Goal: Information Seeking & Learning: Learn about a topic

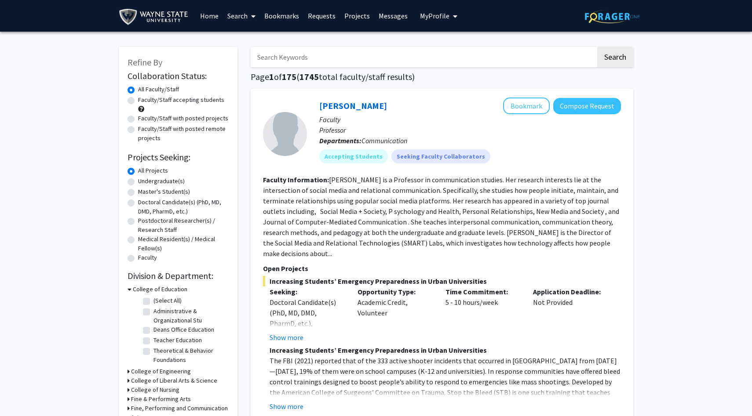
click at [392, 18] on link "Messages" at bounding box center [393, 15] width 38 height 31
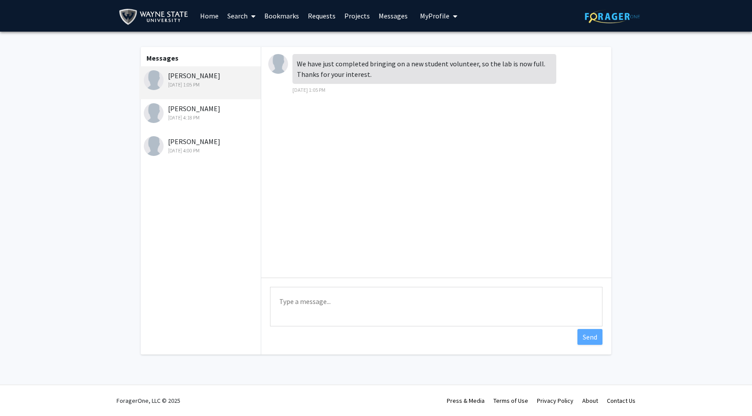
click at [155, 115] on img at bounding box center [154, 113] width 20 height 20
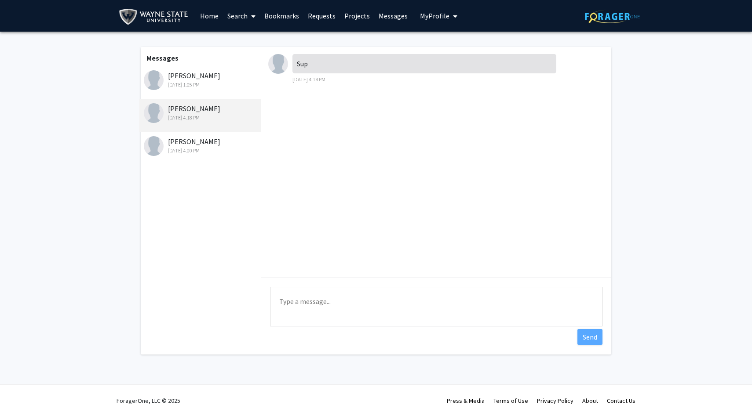
click at [189, 83] on div "Jun 11, 2025 1:05 PM" at bounding box center [201, 85] width 115 height 8
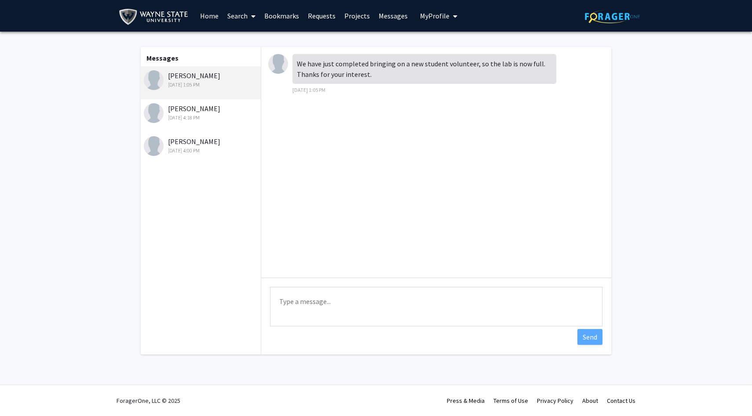
click at [184, 144] on div "Christine Kivlen Jun 10, 2025 4:00 PM" at bounding box center [201, 145] width 115 height 18
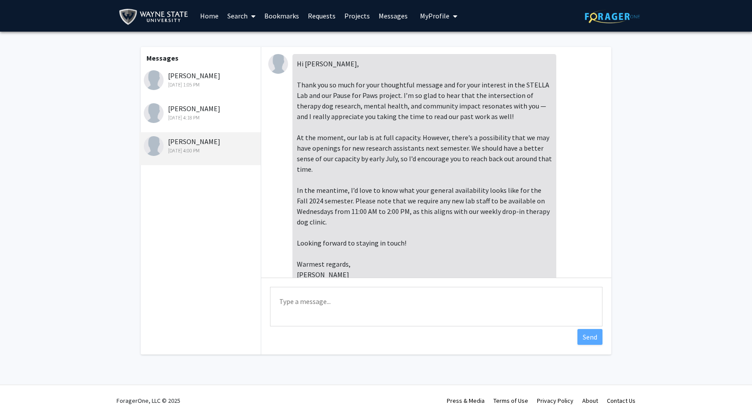
scroll to position [29, 0]
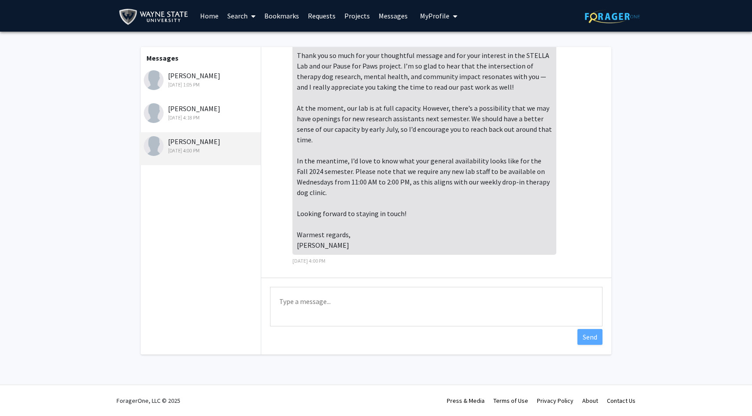
click at [216, 18] on link "Home" at bounding box center [209, 15] width 27 height 31
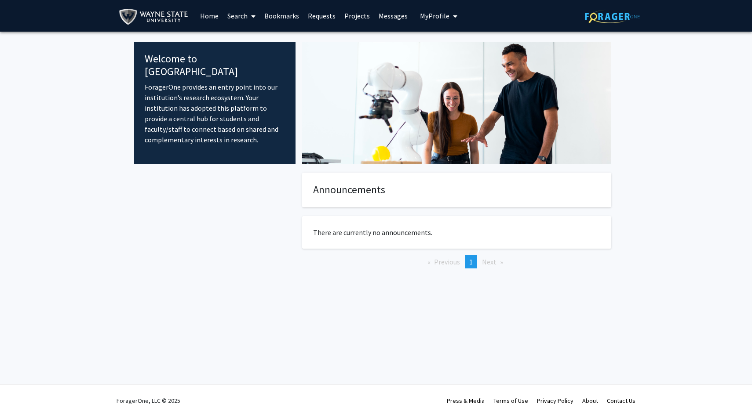
click at [251, 23] on span at bounding box center [251, 16] width 8 height 31
click at [285, 20] on link "Bookmarks" at bounding box center [282, 15] width 44 height 31
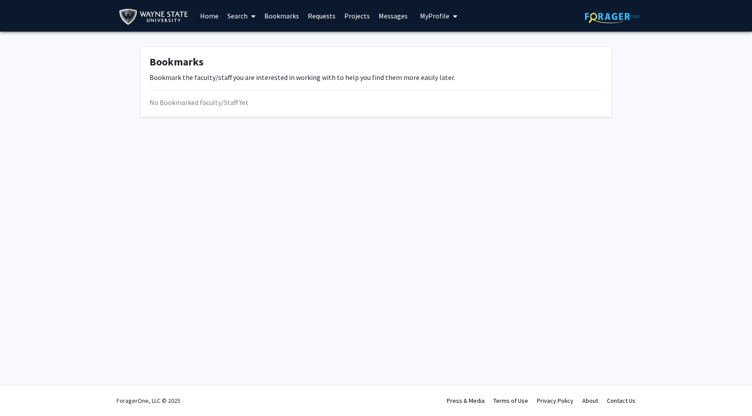
click at [321, 18] on link "Requests" at bounding box center [321, 15] width 36 height 31
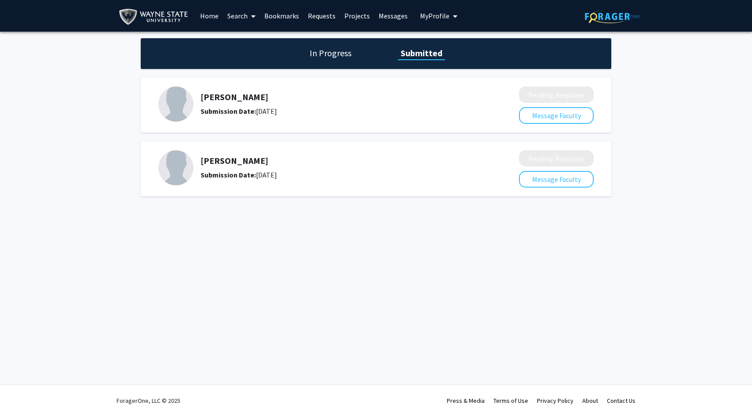
click at [277, 14] on link "Bookmarks" at bounding box center [282, 15] width 44 height 31
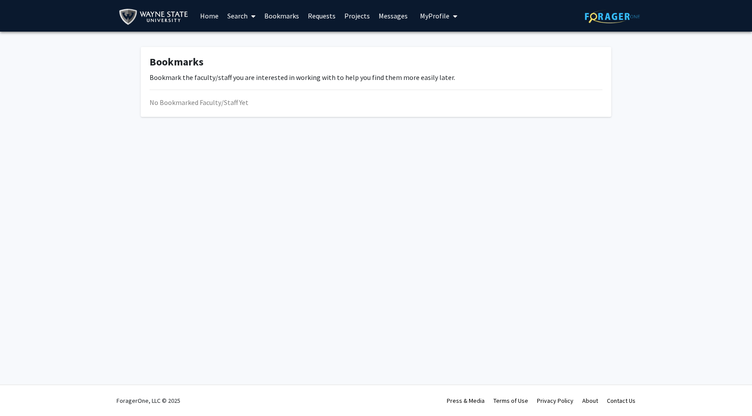
click at [244, 17] on link "Search" at bounding box center [241, 15] width 37 height 31
click at [213, 15] on link "Home" at bounding box center [209, 15] width 27 height 31
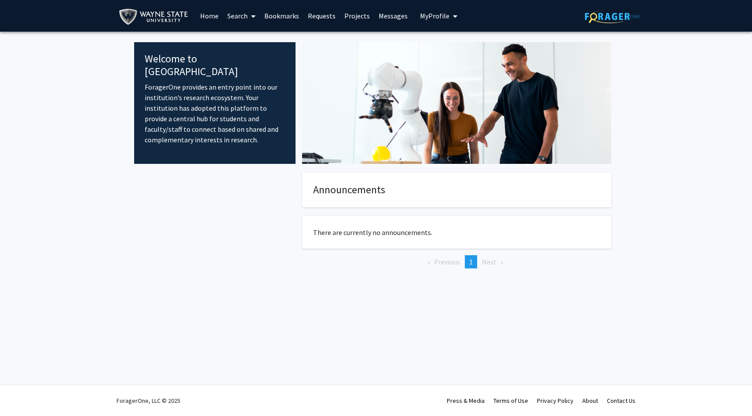
click at [247, 16] on link "Search" at bounding box center [241, 15] width 37 height 31
click at [245, 63] on span "Students" at bounding box center [250, 58] width 54 height 18
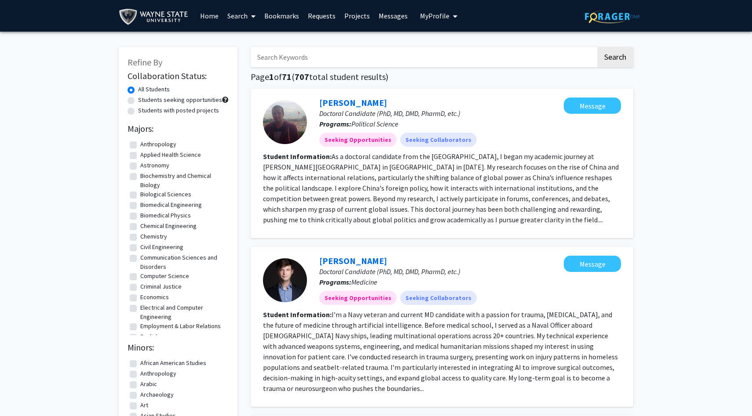
click at [235, 7] on link "Search" at bounding box center [241, 15] width 37 height 31
click at [238, 38] on span "Faculty/Staff" at bounding box center [255, 41] width 65 height 18
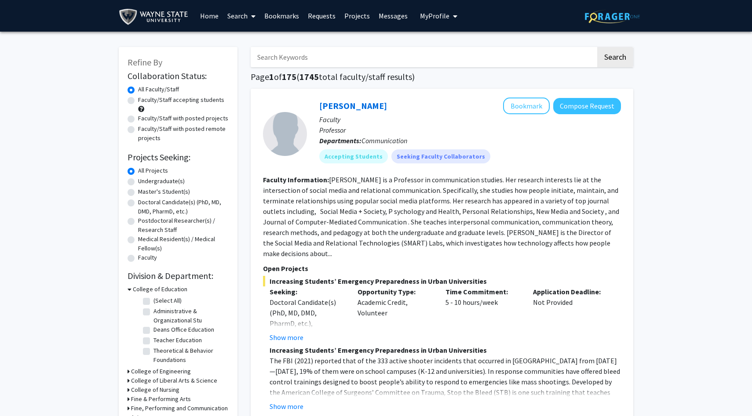
click at [138, 182] on label "Undergraduate(s)" at bounding box center [161, 181] width 47 height 9
click at [138, 182] on input "Undergraduate(s)" at bounding box center [141, 180] width 6 height 6
radio input "true"
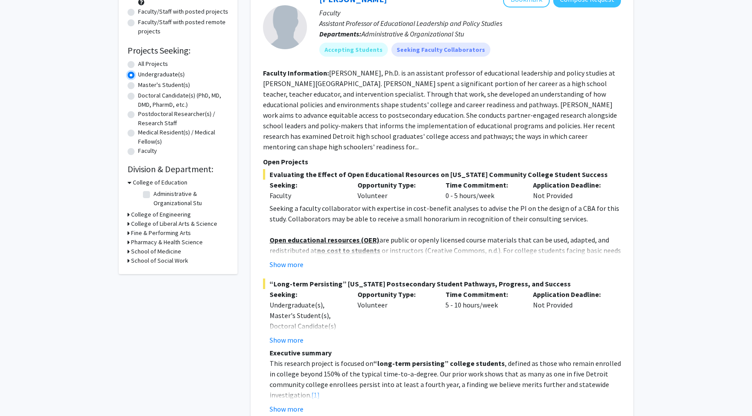
scroll to position [105, 0]
click at [281, 268] on button "Show more" at bounding box center [286, 266] width 34 height 11
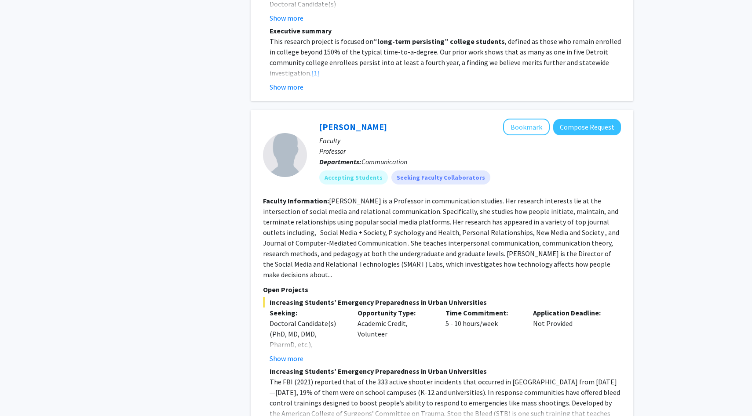
scroll to position [0, 0]
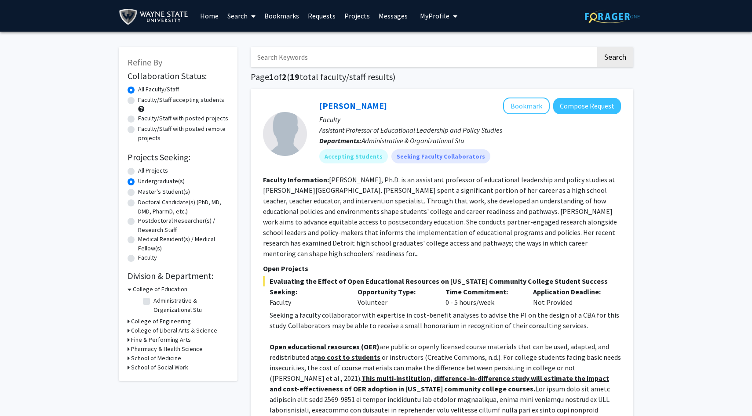
click at [136, 329] on h3 "College of Liberal Arts & Science" at bounding box center [174, 330] width 86 height 9
click at [153, 342] on label "(Select All)" at bounding box center [167, 342] width 28 height 9
click at [153, 342] on input "(Select All)" at bounding box center [156, 341] width 6 height 6
checkbox input "true"
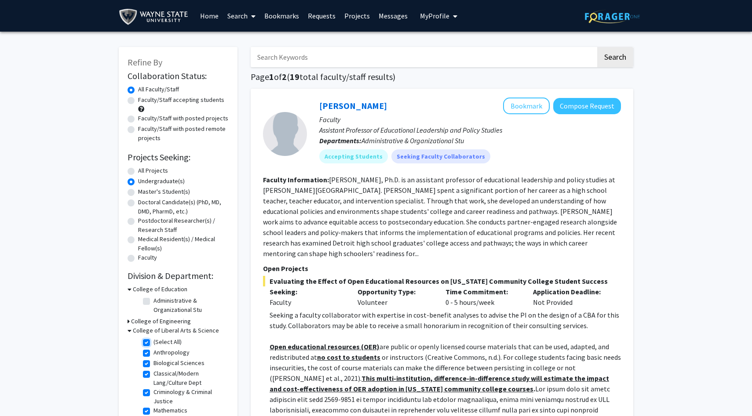
checkbox input "true"
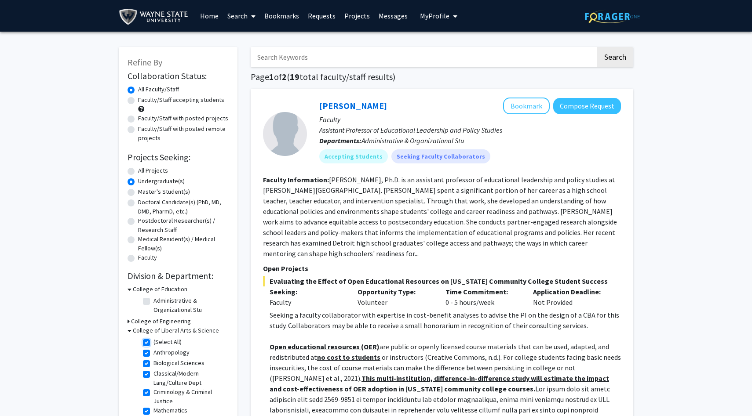
checkbox input "true"
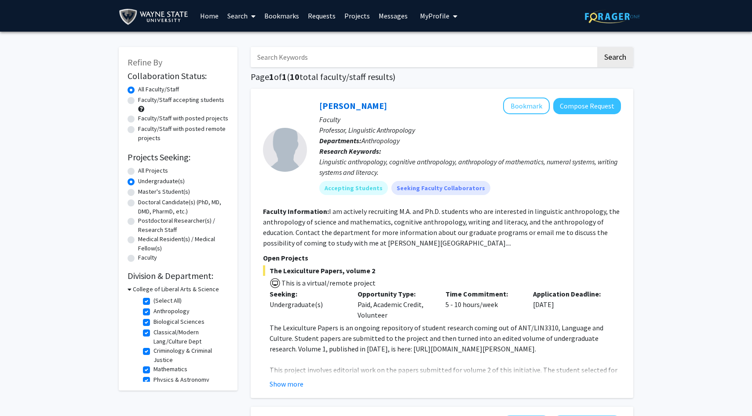
click at [153, 333] on label "Classical/Modern Lang/Culture Dept" at bounding box center [189, 337] width 73 height 18
click at [153, 333] on input "Classical/Modern Lang/Culture Dept" at bounding box center [156, 331] width 6 height 6
checkbox input "false"
checkbox input "true"
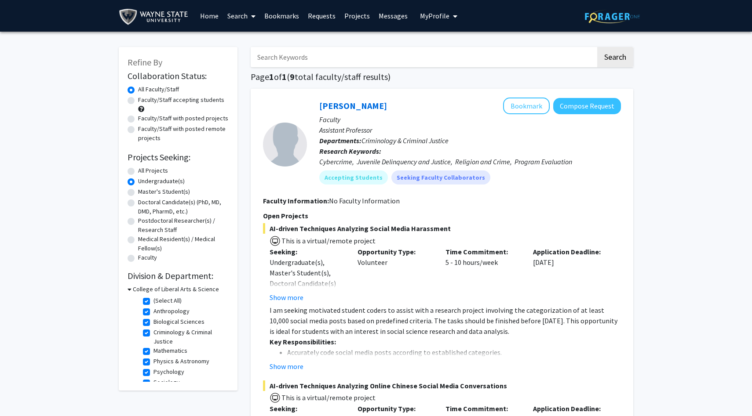
click at [153, 333] on label "Criminology & Criminal Justice" at bounding box center [189, 337] width 73 height 18
click at [153, 333] on input "Criminology & Criminal Justice" at bounding box center [156, 331] width 6 height 6
checkbox input "false"
checkbox input "true"
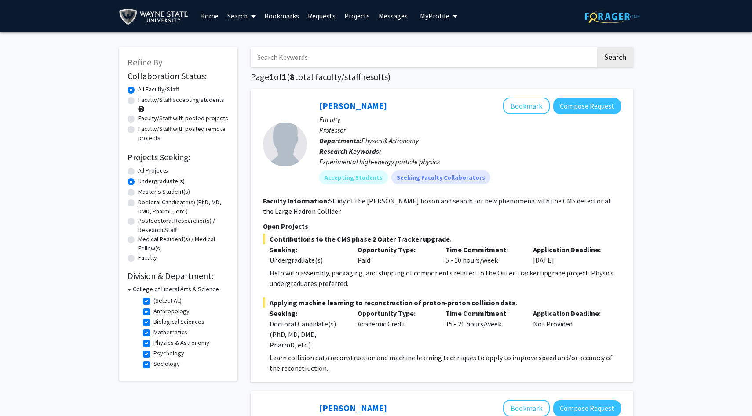
click at [153, 343] on label "Physics & Astronomy" at bounding box center [181, 342] width 56 height 9
click at [153, 343] on input "Physics & Astronomy" at bounding box center [156, 341] width 6 height 6
checkbox input "false"
checkbox input "true"
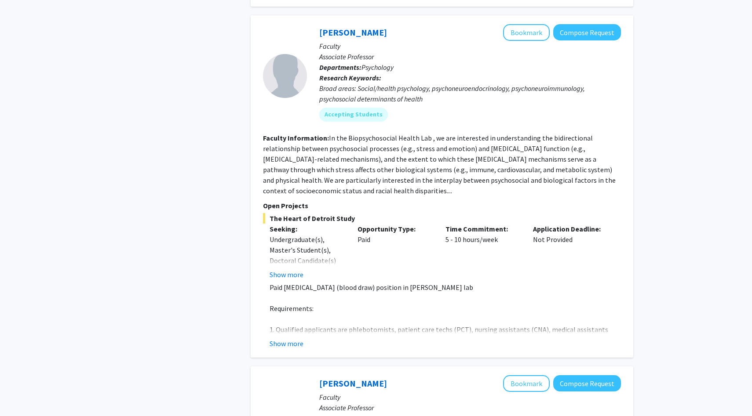
scroll to position [390, 0]
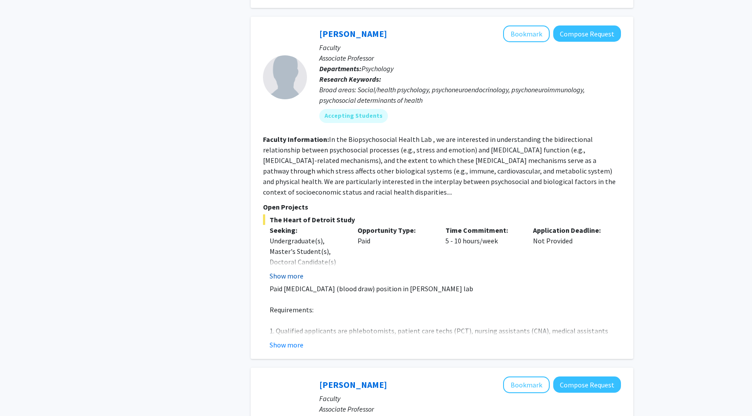
click at [295, 276] on button "Show more" at bounding box center [286, 276] width 34 height 11
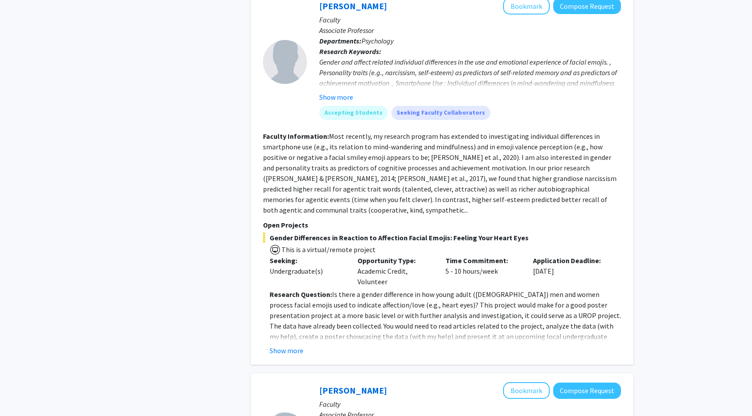
scroll to position [789, 0]
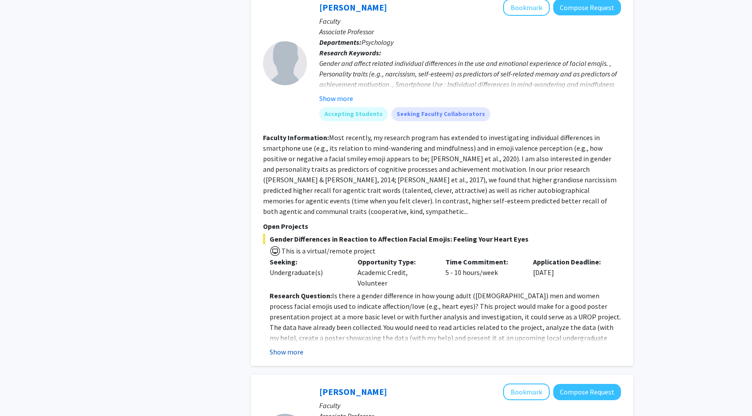
click at [283, 347] on button "Show more" at bounding box center [286, 352] width 34 height 11
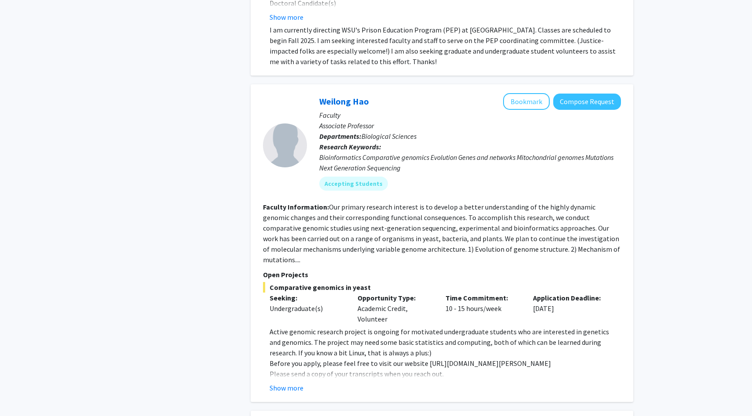
scroll to position [1435, 0]
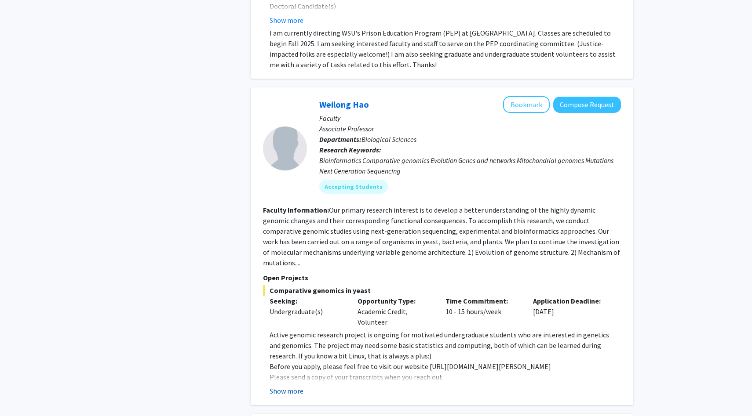
click at [287, 386] on button "Show more" at bounding box center [286, 391] width 34 height 11
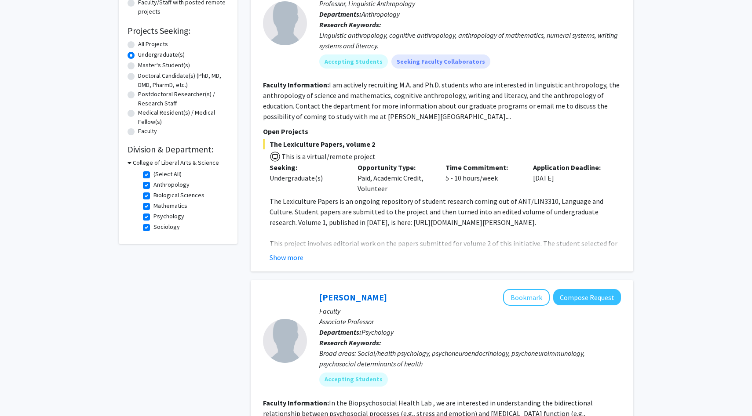
scroll to position [0, 0]
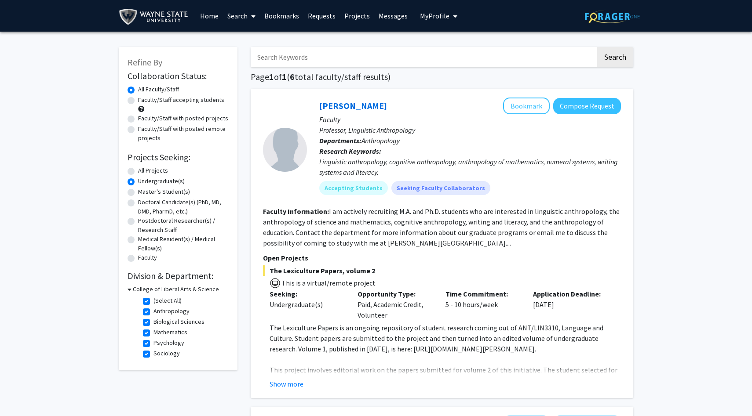
click at [420, 12] on span "My Profile" at bounding box center [434, 15] width 29 height 9
click at [417, 0] on button "My Profile" at bounding box center [438, 16] width 43 height 32
click at [326, 15] on link "Requests" at bounding box center [321, 15] width 36 height 31
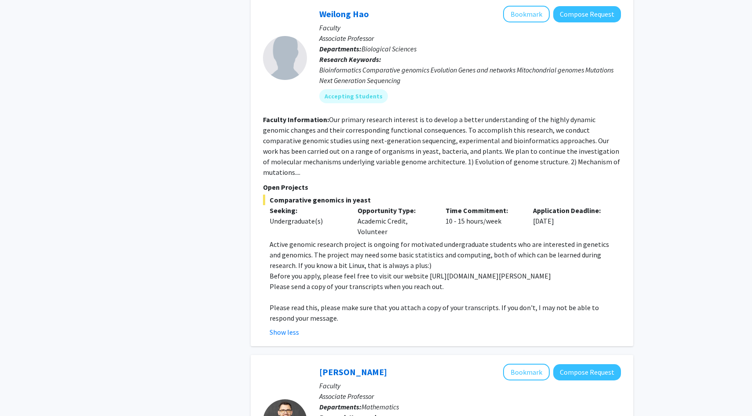
scroll to position [1628, 0]
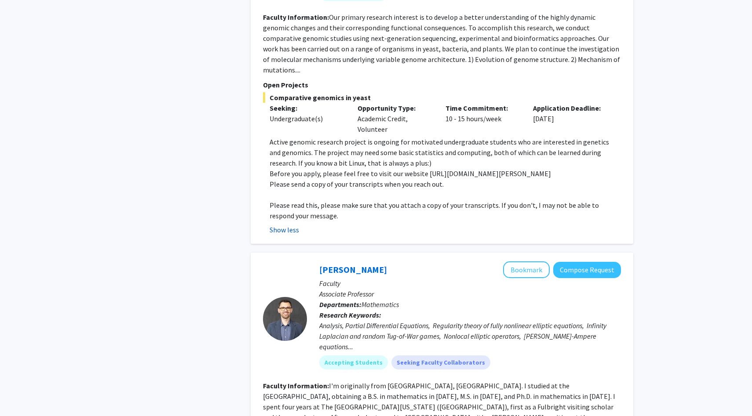
click at [291, 225] on button "Show less" at bounding box center [283, 230] width 29 height 11
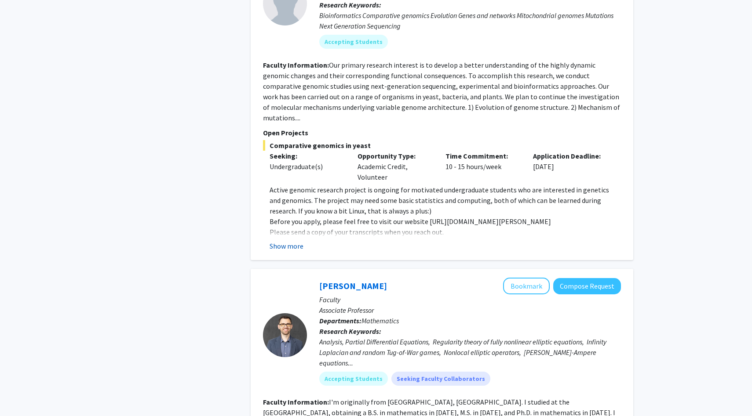
scroll to position [1566, 0]
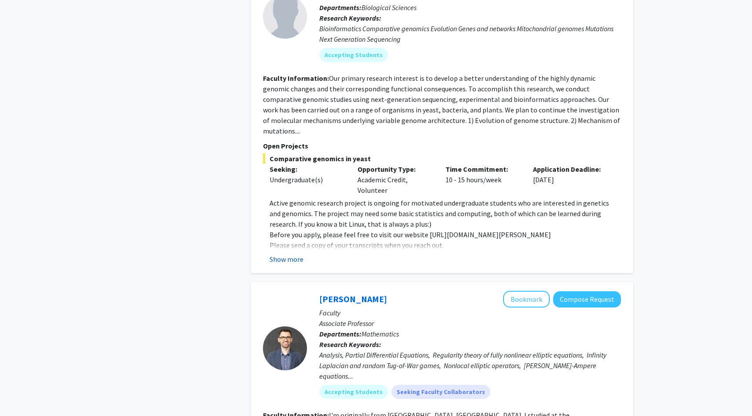
click at [285, 254] on button "Show more" at bounding box center [286, 259] width 34 height 11
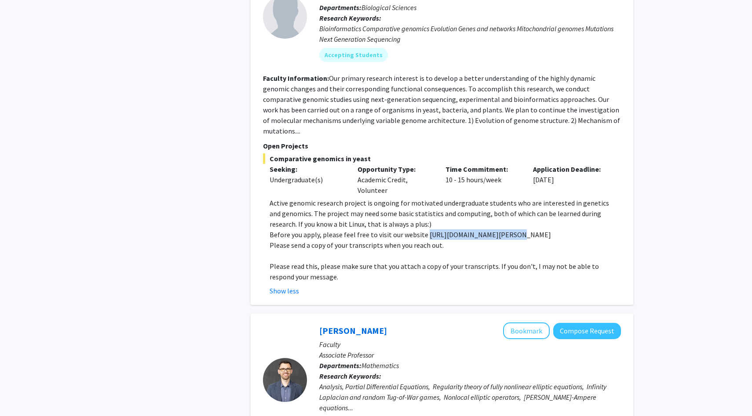
drag, startPoint x: 424, startPoint y: 192, endPoint x: 515, endPoint y: 192, distance: 91.0
click at [515, 229] on p "Before you apply, please feel free to visit our website https://haolab.wayne.ed…" at bounding box center [444, 234] width 351 height 11
copy p "https://haolab.wayne.edu/"
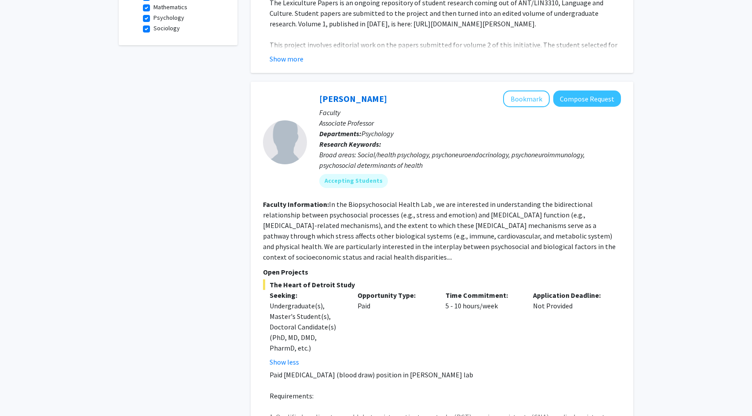
scroll to position [0, 0]
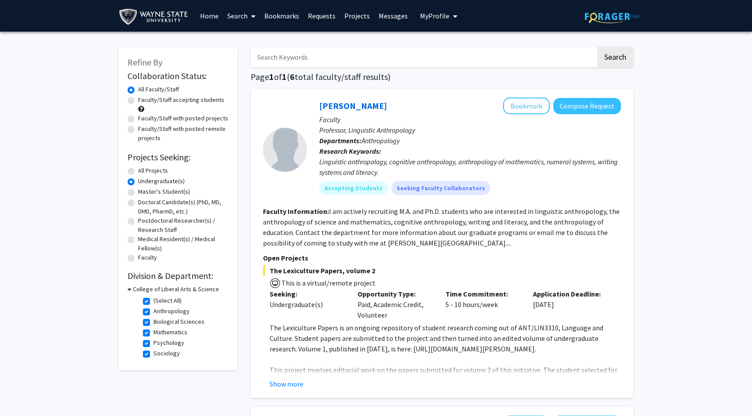
click at [153, 324] on label "Biological Sciences" at bounding box center [178, 321] width 51 height 9
click at [153, 323] on input "Biological Sciences" at bounding box center [156, 320] width 6 height 6
checkbox input "false"
checkbox input "true"
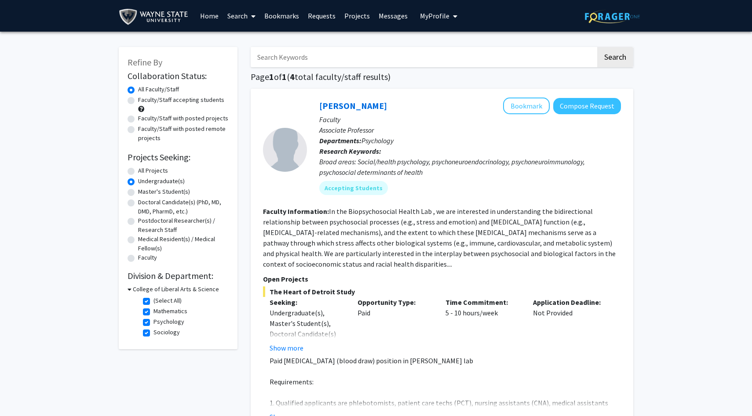
click at [153, 302] on label "(Select All)" at bounding box center [167, 300] width 28 height 9
click at [153, 302] on input "(Select All)" at bounding box center [156, 299] width 6 height 6
checkbox input "false"
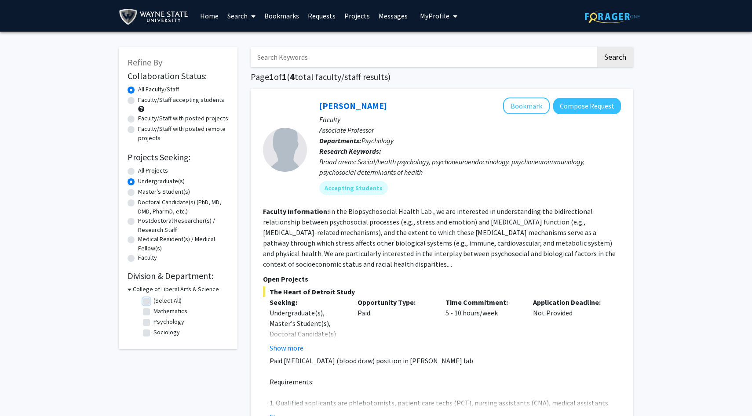
checkbox input "false"
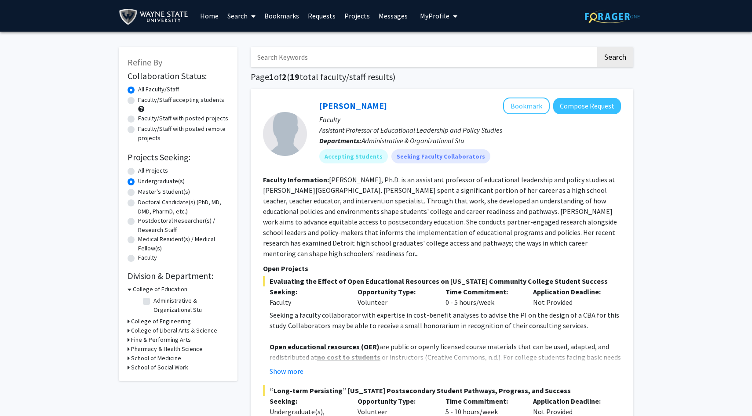
click at [133, 331] on h3 "College of Liberal Arts & Science" at bounding box center [174, 330] width 86 height 9
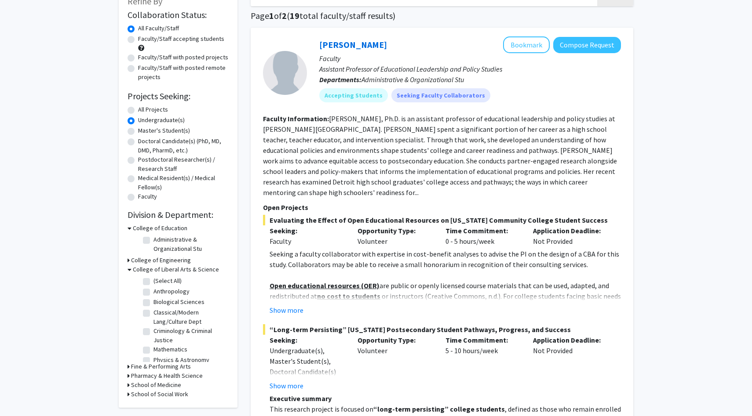
scroll to position [64, 0]
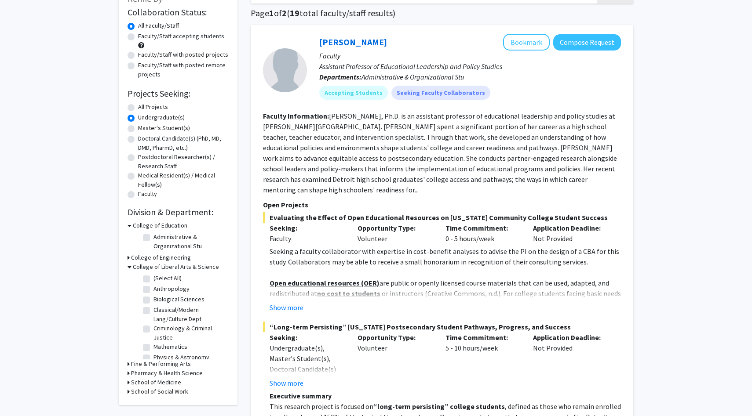
click at [153, 347] on label "Mathematics" at bounding box center [170, 346] width 34 height 9
click at [153, 347] on input "Mathematics" at bounding box center [156, 345] width 6 height 6
checkbox input "true"
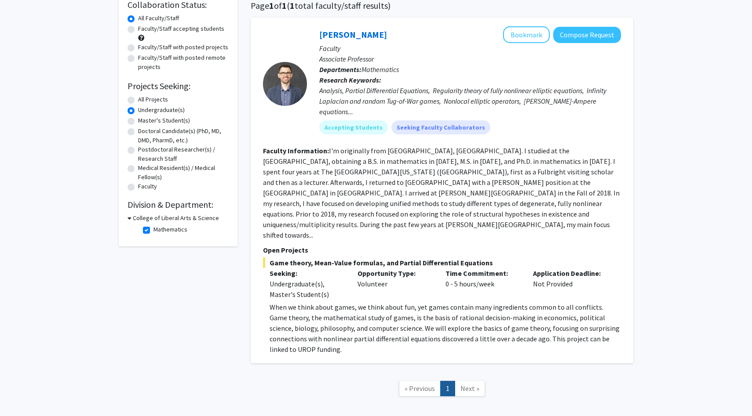
scroll to position [64, 0]
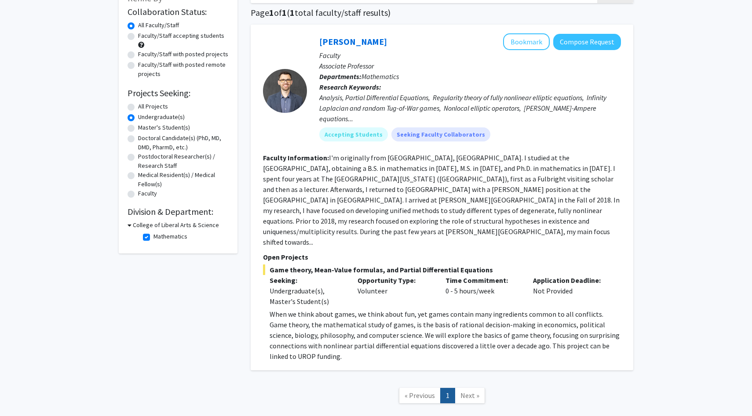
click at [423, 99] on div "Analysis, Partial Differential Equations, Regularity theory of fully nonlinear …" at bounding box center [470, 108] width 302 height 32
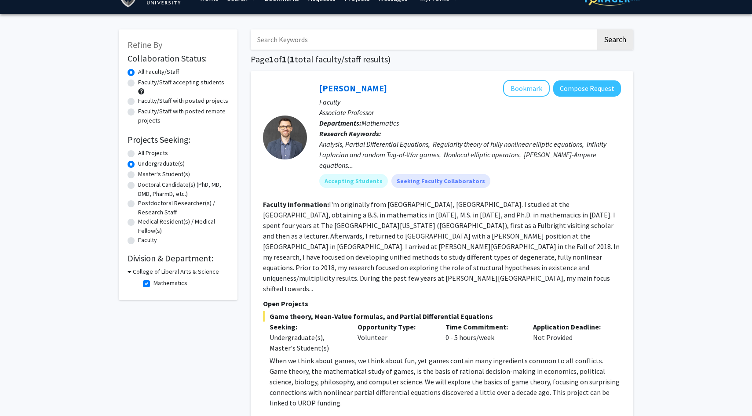
scroll to position [0, 0]
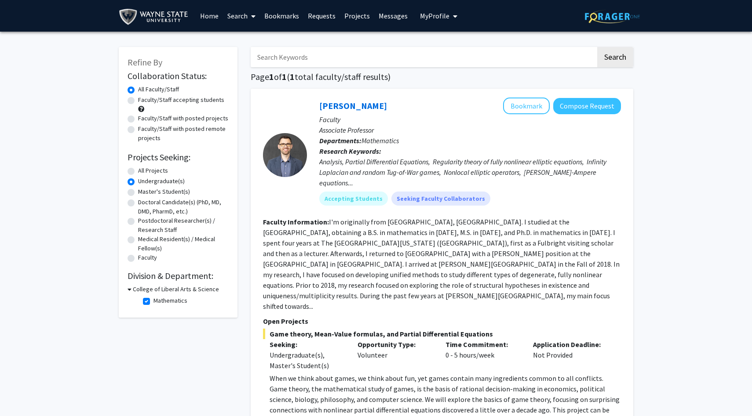
click at [153, 301] on label "Mathematics" at bounding box center [170, 300] width 34 height 9
click at [153, 301] on input "Mathematics" at bounding box center [156, 299] width 6 height 6
checkbox input "false"
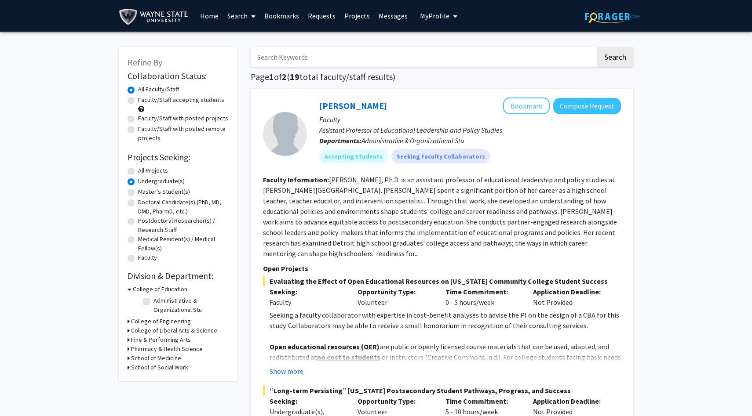
click at [389, 58] on input "Search Keywords" at bounding box center [423, 57] width 345 height 20
type input "virtual"
click at [597, 47] on button "Search" at bounding box center [615, 57] width 36 height 20
radio input "true"
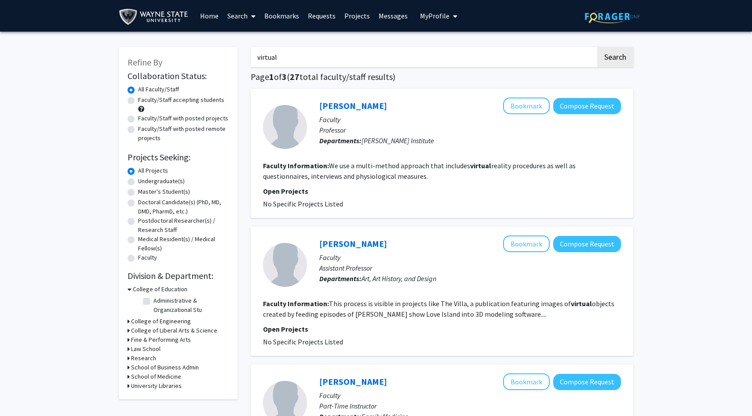
drag, startPoint x: 294, startPoint y: 55, endPoint x: 238, endPoint y: 55, distance: 56.7
click at [138, 179] on label "Undergraduate(s)" at bounding box center [161, 181] width 47 height 9
click at [138, 179] on input "Undergraduate(s)" at bounding box center [141, 180] width 6 height 6
radio input "true"
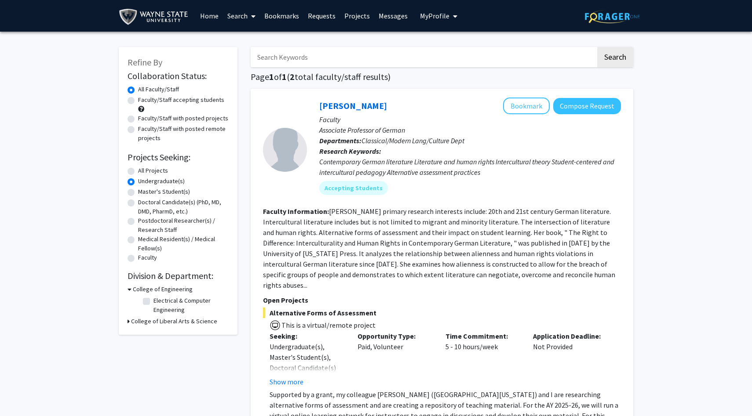
click at [128, 319] on icon at bounding box center [128, 321] width 2 height 9
click at [128, 326] on icon at bounding box center [129, 321] width 4 height 9
click at [138, 178] on label "Undergraduate(s)" at bounding box center [161, 181] width 47 height 9
click at [138, 178] on input "Undergraduate(s)" at bounding box center [141, 180] width 6 height 6
click at [138, 89] on label "All Faculty/Staff" at bounding box center [158, 89] width 41 height 9
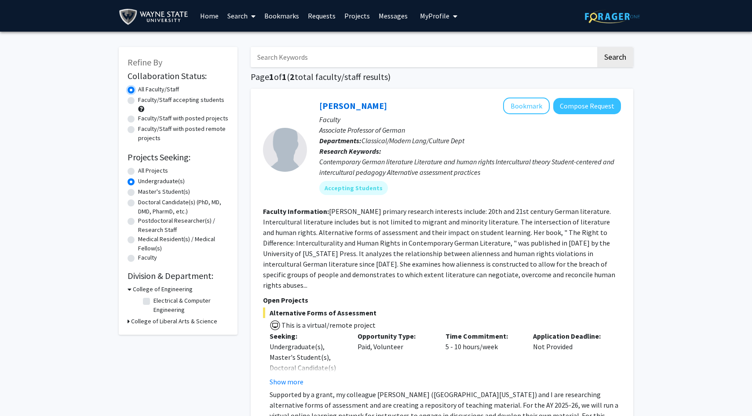
click at [138, 89] on input "All Faculty/Staff" at bounding box center [141, 88] width 6 height 6
click at [304, 57] on input "Search Keywords" at bounding box center [423, 57] width 345 height 20
click at [597, 47] on button "Search" at bounding box center [615, 57] width 36 height 20
radio input "true"
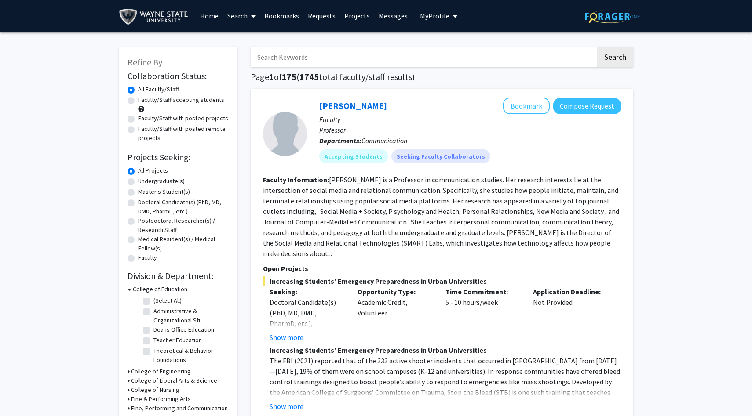
click at [139, 179] on label "Undergraduate(s)" at bounding box center [161, 181] width 47 height 9
click at [139, 179] on input "Undergraduate(s)" at bounding box center [141, 180] width 6 height 6
radio input "true"
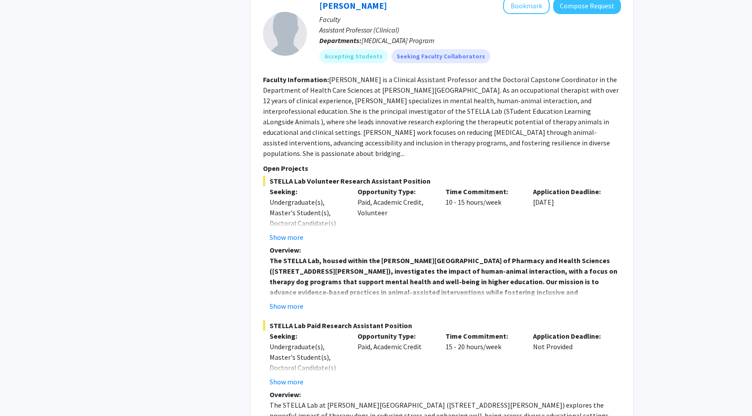
scroll to position [3531, 0]
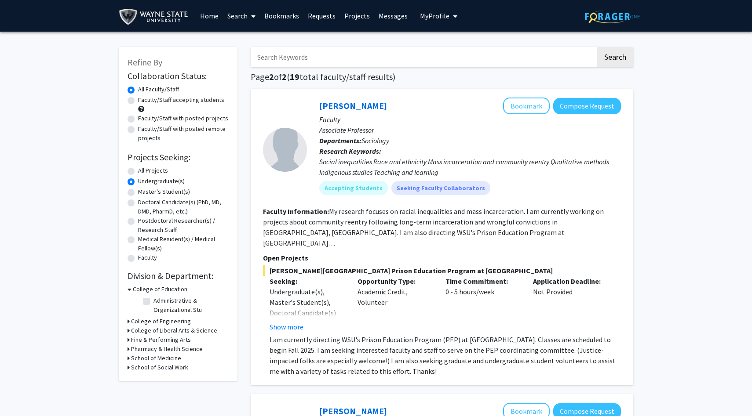
click at [395, 228] on fg-read-more "My research focuses on racial inequalities and mass incarceration. I am current…" at bounding box center [433, 227] width 341 height 40
click at [287, 322] on button "Show more" at bounding box center [286, 327] width 34 height 11
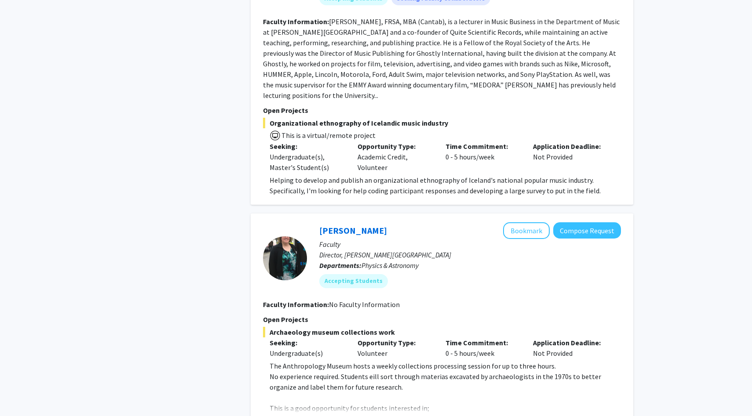
scroll to position [1167, 0]
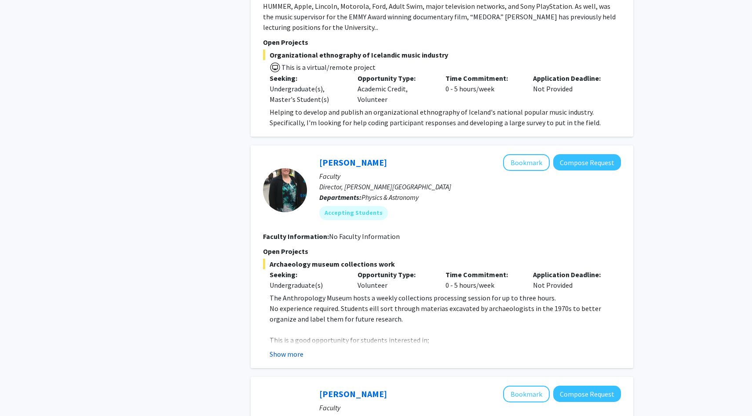
click at [285, 349] on button "Show more" at bounding box center [286, 354] width 34 height 11
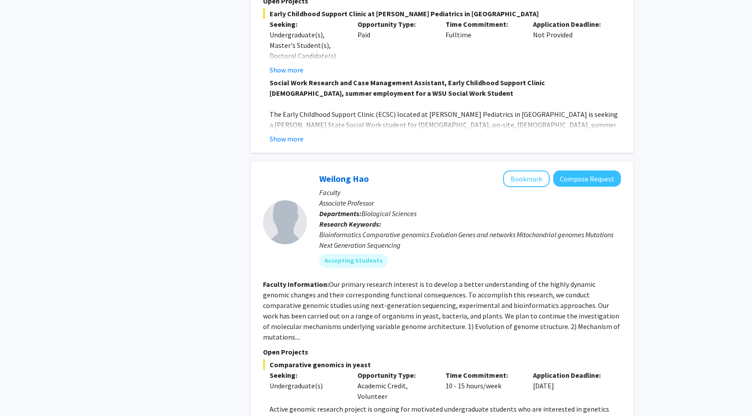
scroll to position [2629, 0]
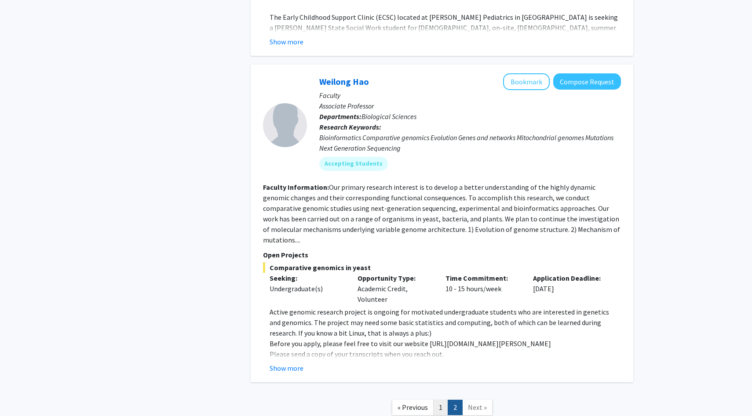
click at [436, 400] on link "1" at bounding box center [440, 407] width 15 height 15
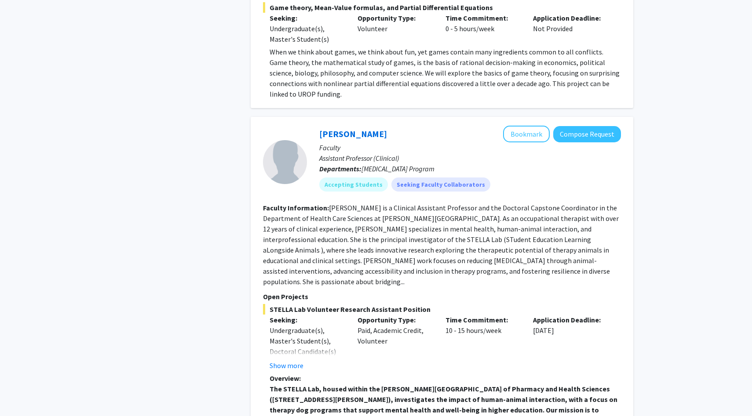
scroll to position [3603, 0]
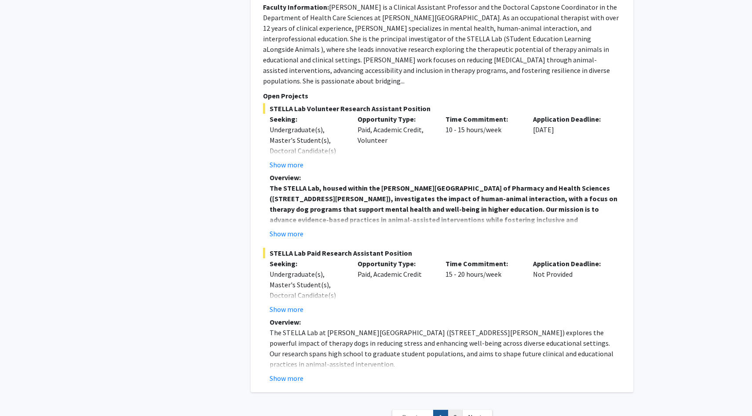
click at [452, 410] on link "2" at bounding box center [454, 417] width 15 height 15
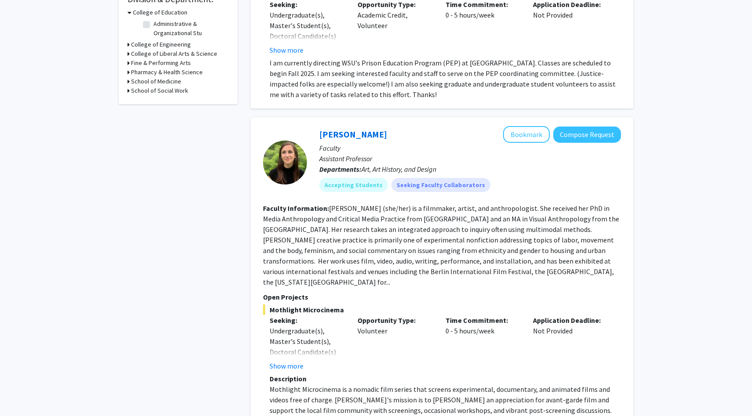
scroll to position [540, 0]
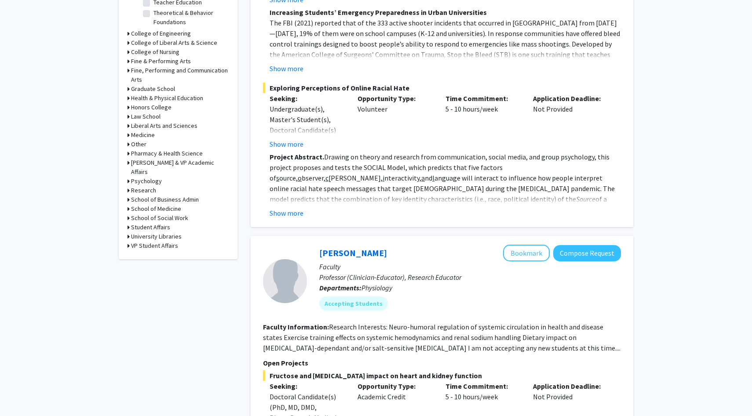
scroll to position [451, 0]
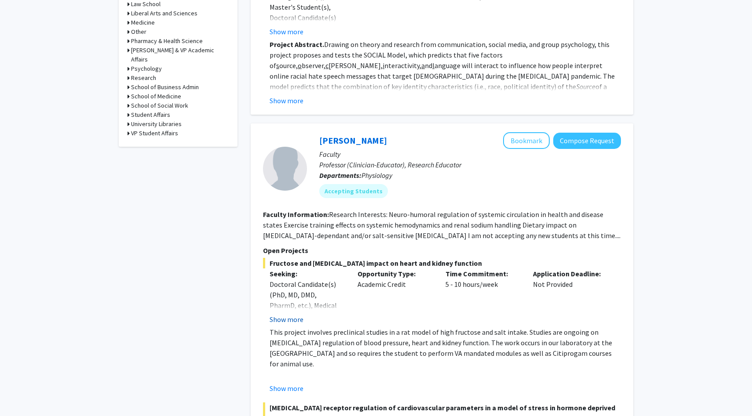
click at [287, 314] on button "Show more" at bounding box center [286, 319] width 34 height 11
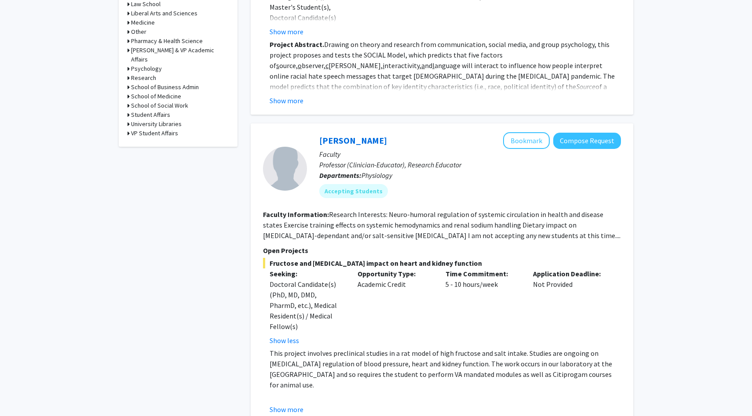
scroll to position [136, 0]
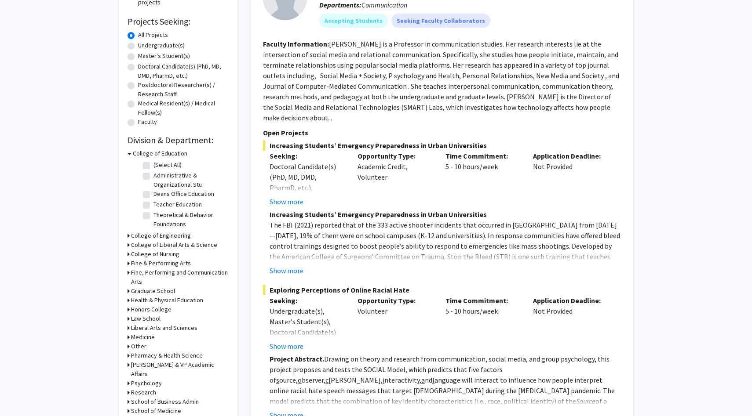
click at [138, 46] on label "Undergraduate(s)" at bounding box center [161, 45] width 47 height 9
click at [138, 46] on input "Undergraduate(s)" at bounding box center [141, 44] width 6 height 6
radio input "true"
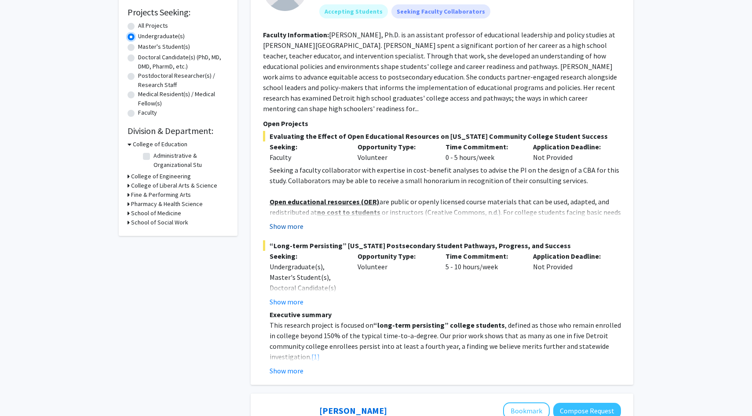
scroll to position [149, 0]
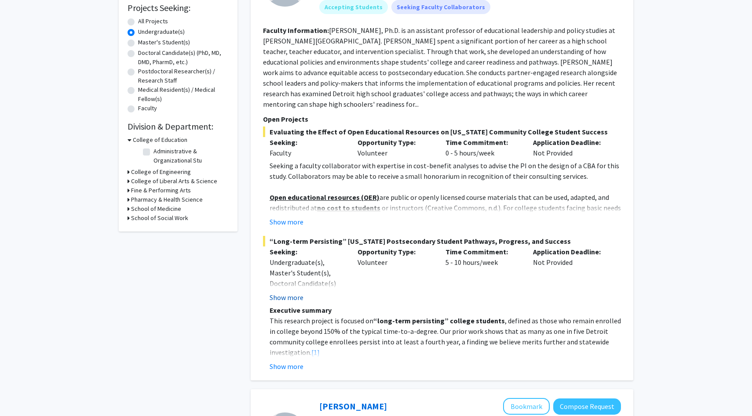
click at [284, 299] on button "Show more" at bounding box center [286, 297] width 34 height 11
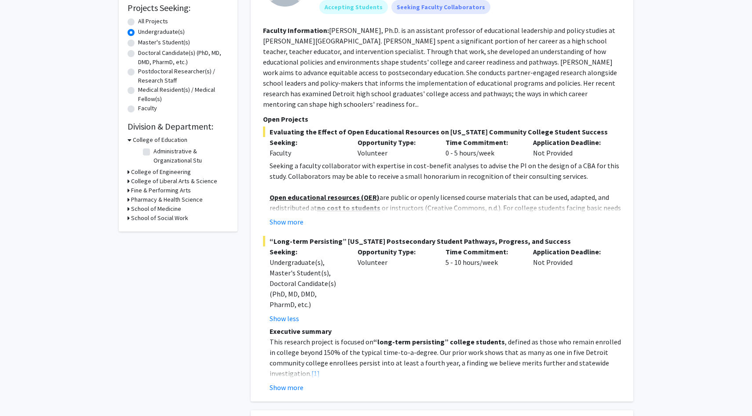
scroll to position [157, 0]
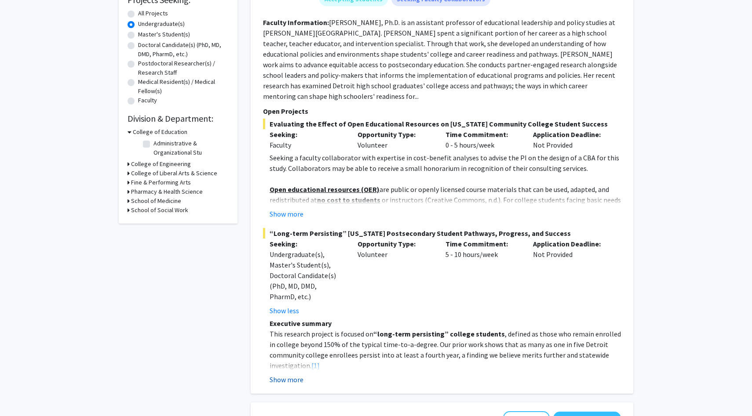
click at [280, 377] on button "Show more" at bounding box center [286, 379] width 34 height 11
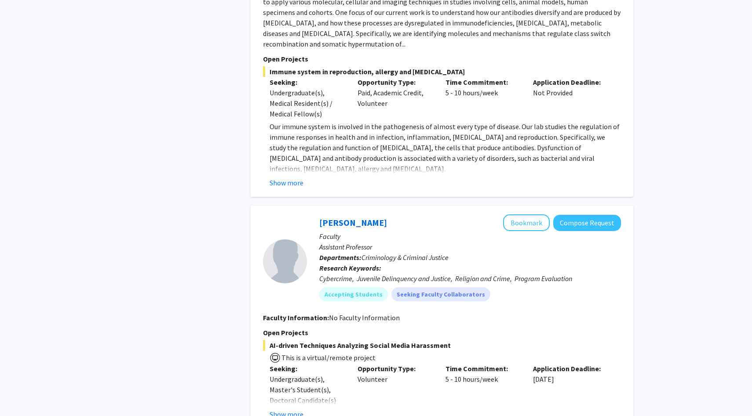
scroll to position [2113, 0]
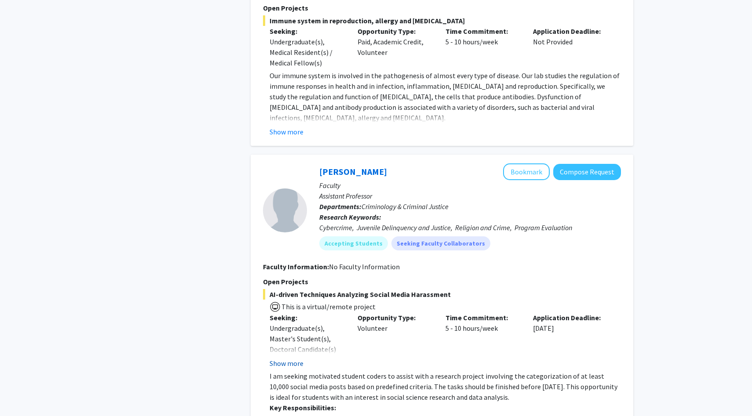
click at [288, 358] on button "Show more" at bounding box center [286, 363] width 34 height 11
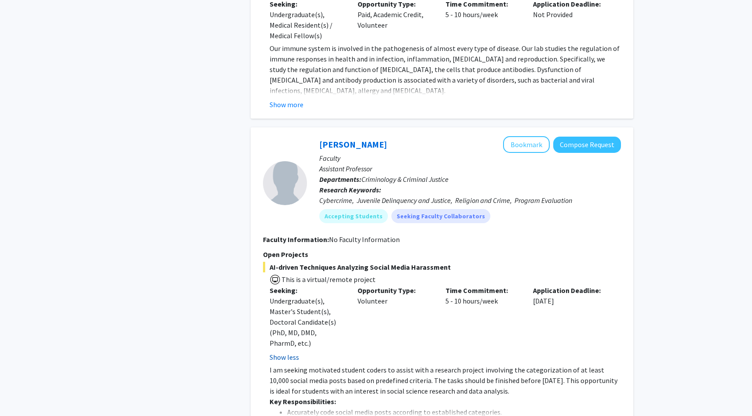
scroll to position [2141, 0]
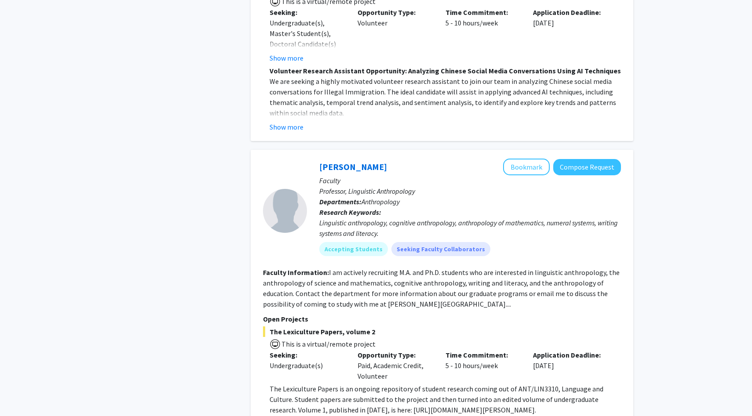
scroll to position [2983, 0]
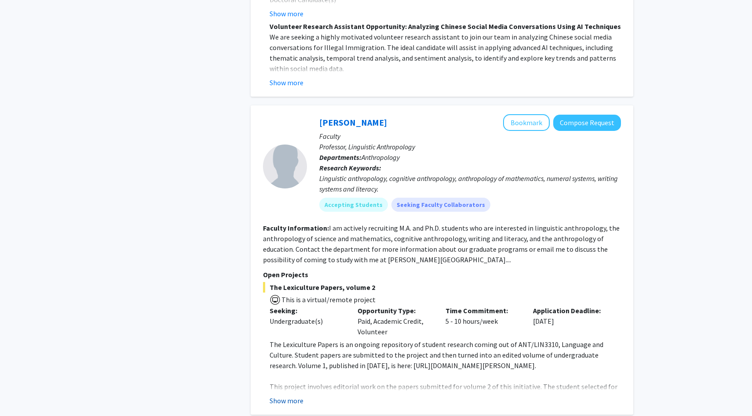
click at [288, 396] on button "Show more" at bounding box center [286, 401] width 34 height 11
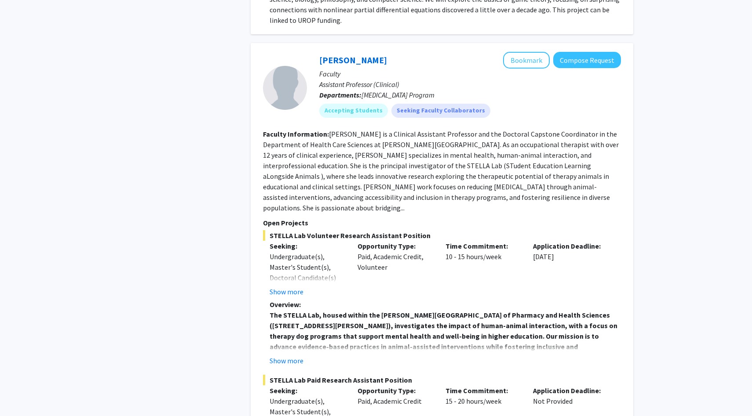
scroll to position [4189, 0]
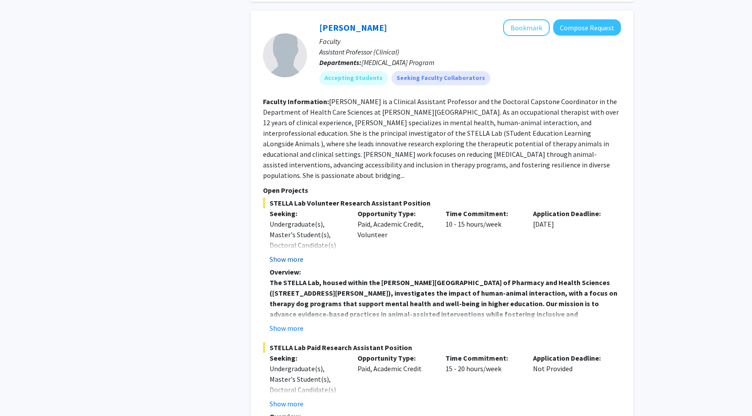
click at [296, 254] on button "Show more" at bounding box center [286, 259] width 34 height 11
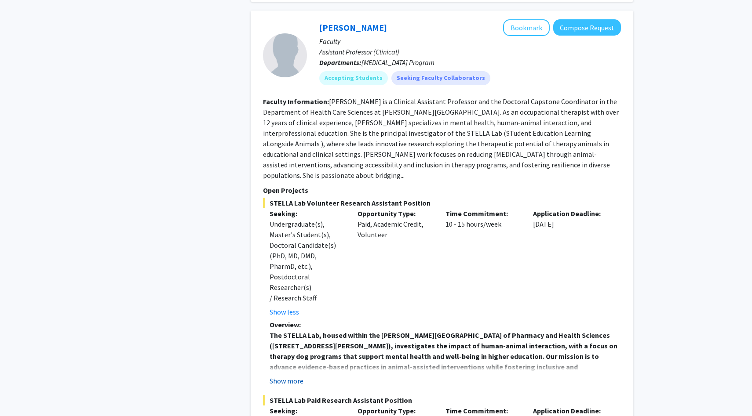
click at [294, 376] on button "Show more" at bounding box center [286, 381] width 34 height 11
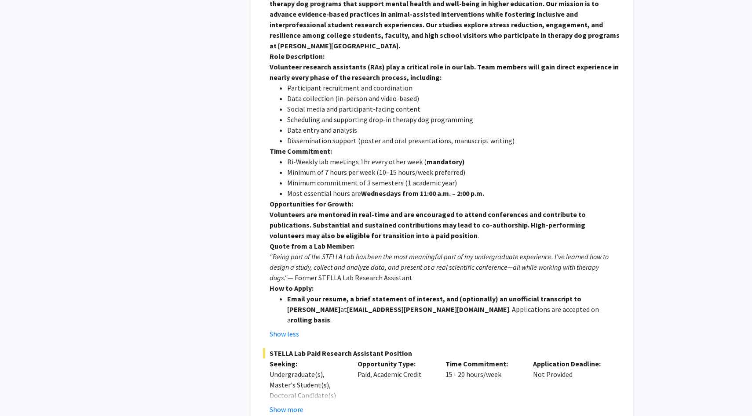
scroll to position [4578, 0]
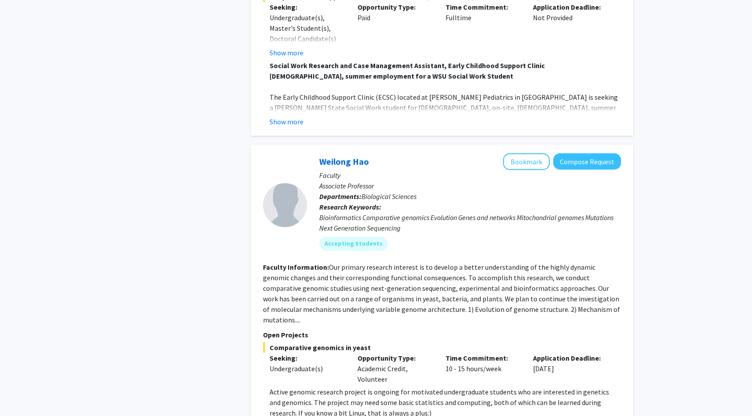
scroll to position [2471, 0]
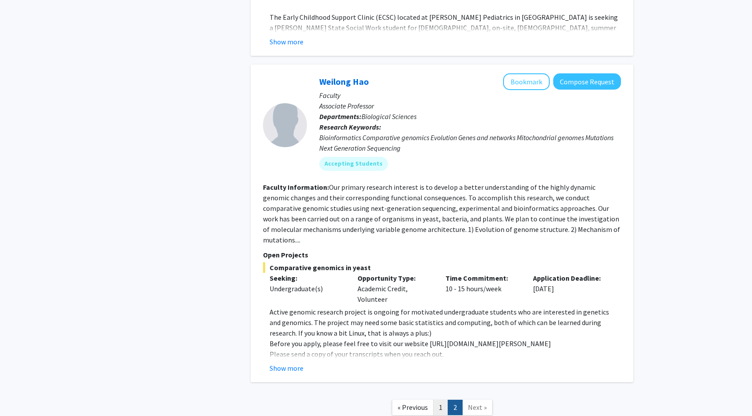
click at [444, 400] on link "1" at bounding box center [440, 407] width 15 height 15
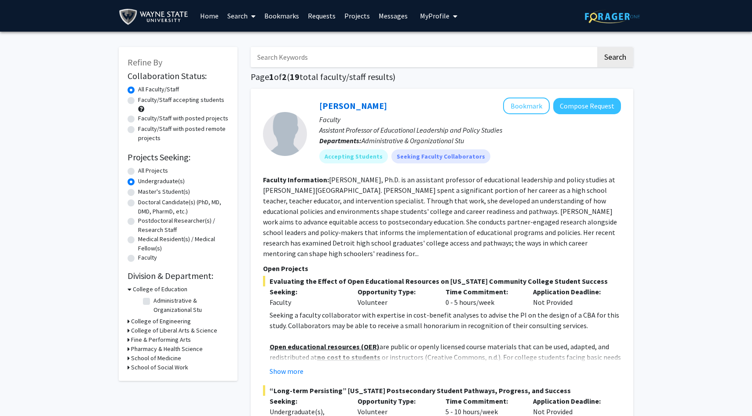
scroll to position [0, 0]
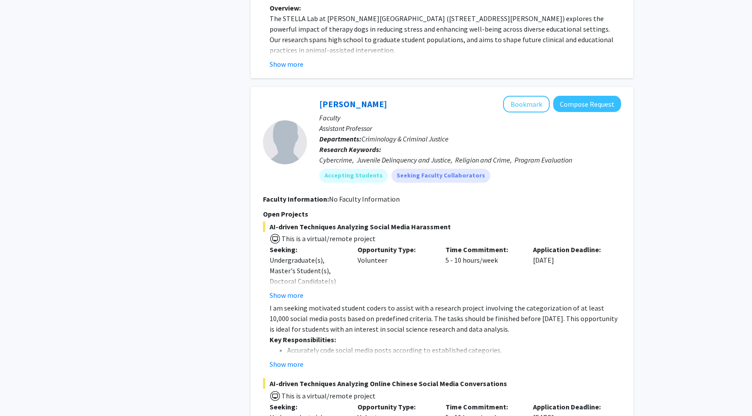
scroll to position [2439, 0]
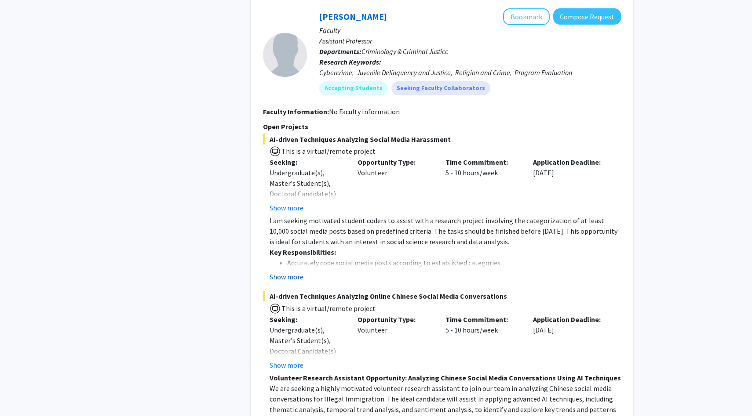
click at [279, 272] on button "Show more" at bounding box center [286, 277] width 34 height 11
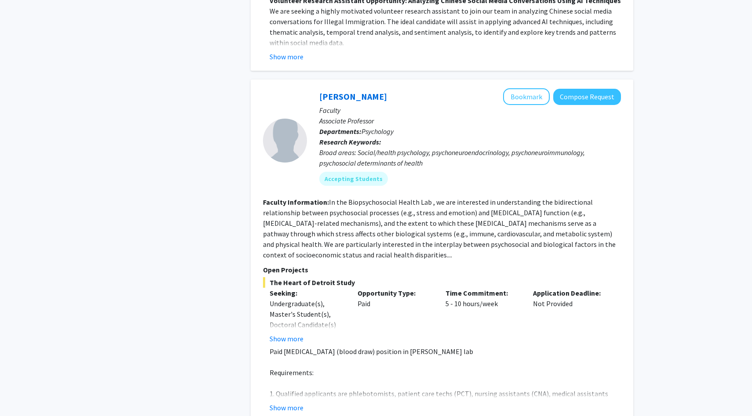
scroll to position [3167, 0]
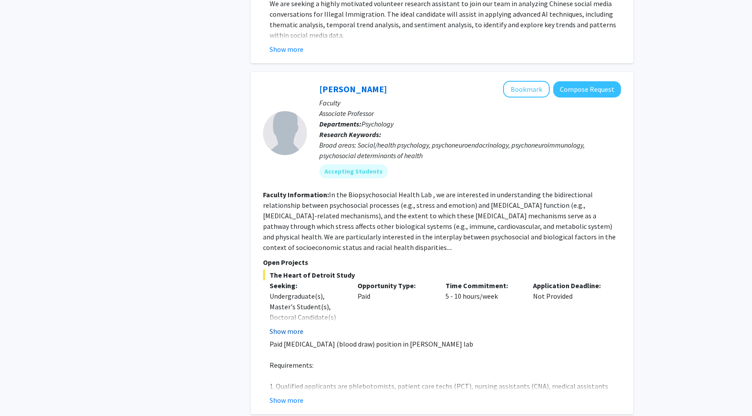
click at [278, 326] on button "Show more" at bounding box center [286, 331] width 34 height 11
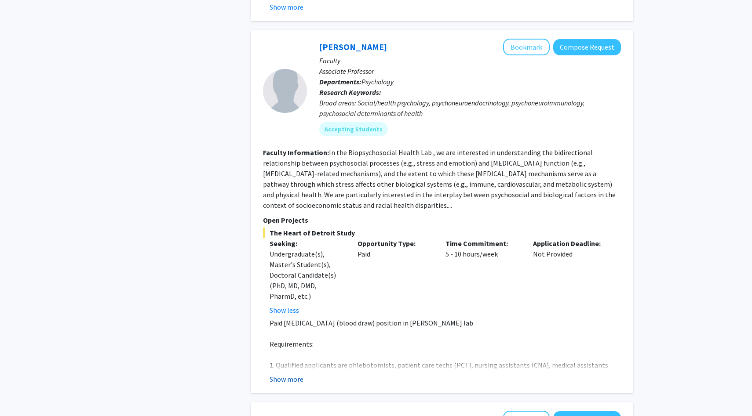
click at [296, 374] on button "Show more" at bounding box center [286, 379] width 34 height 11
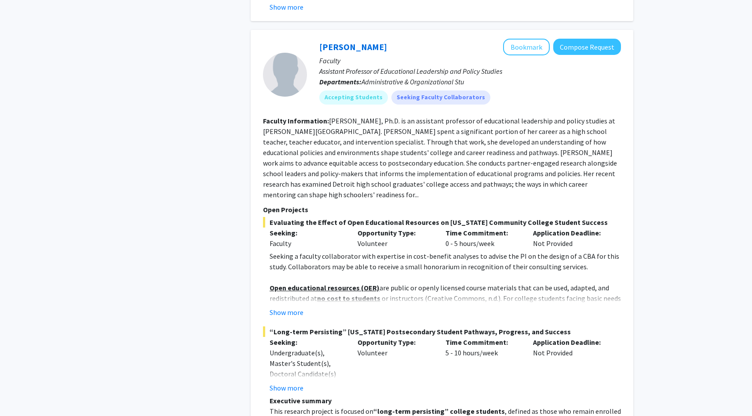
scroll to position [4129, 0]
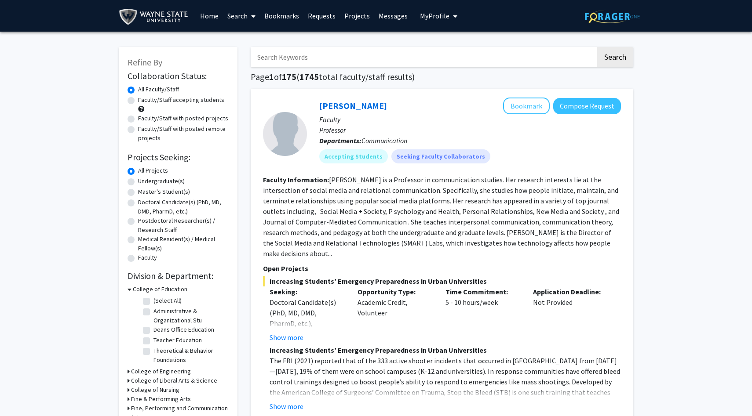
click at [236, 14] on link "Search" at bounding box center [241, 15] width 37 height 31
click at [247, 62] on span "Students" at bounding box center [250, 58] width 54 height 18
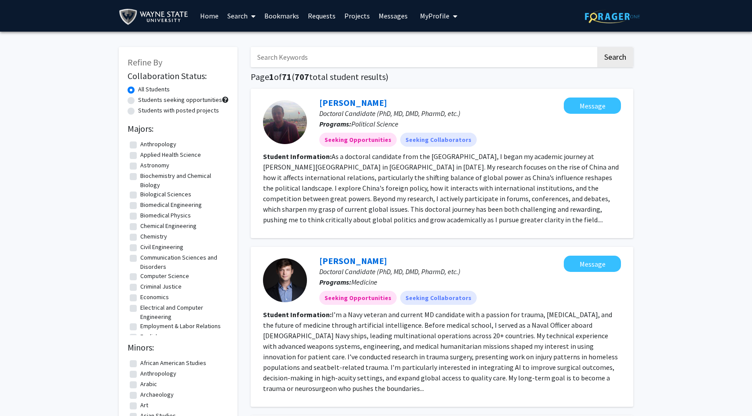
click at [138, 100] on label "Students seeking opportunities" at bounding box center [180, 99] width 84 height 9
click at [138, 100] on input "Students seeking opportunities" at bounding box center [141, 98] width 6 height 6
radio input "true"
click at [233, 19] on link "Search" at bounding box center [241, 15] width 37 height 31
click at [235, 59] on span "Students" at bounding box center [250, 58] width 54 height 18
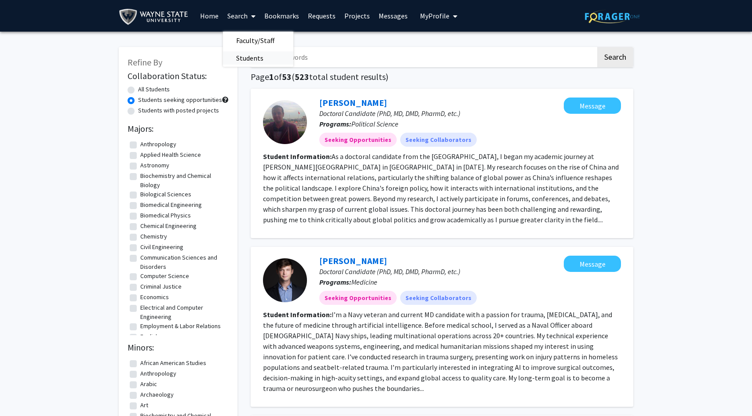
radio input "true"
click at [237, 20] on link "Search" at bounding box center [241, 15] width 37 height 31
click at [237, 45] on span "Faculty/Staff" at bounding box center [255, 41] width 65 height 18
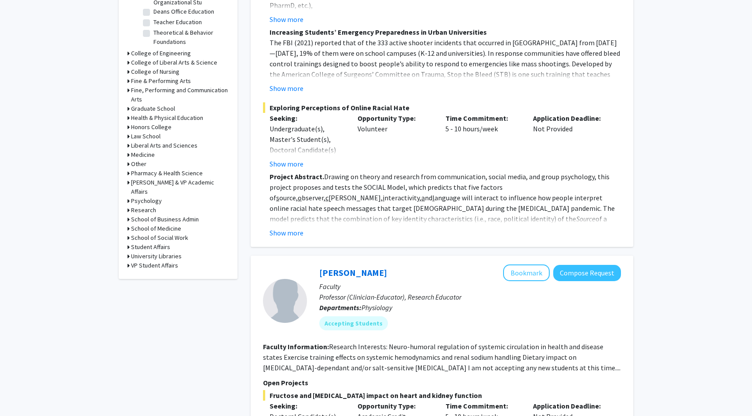
scroll to position [320, 0]
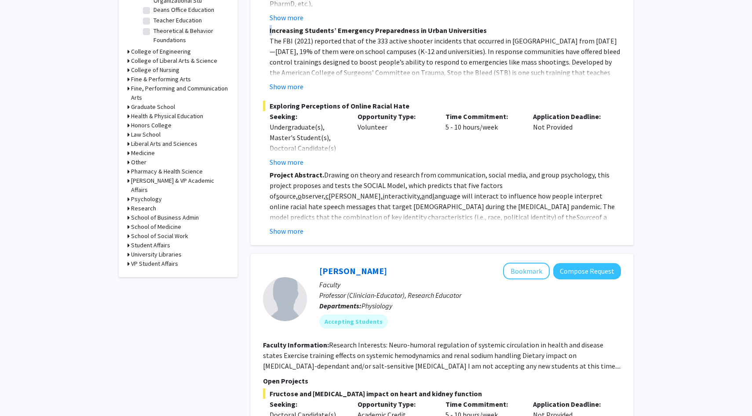
drag, startPoint x: 271, startPoint y: 19, endPoint x: 265, endPoint y: 19, distance: 6.2
click at [265, 25] on fg-read-more "Increasing Students’ Emergency Preparedness in Urban Universities The FBI (2021…" at bounding box center [442, 58] width 358 height 67
